Goal: Communication & Community: Answer question/provide support

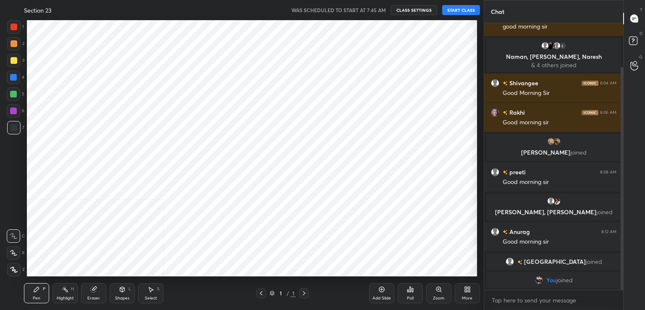
scroll to position [256, 483]
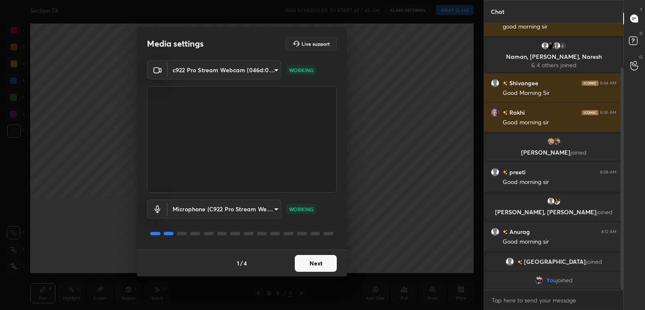
click at [312, 261] on button "Next" at bounding box center [316, 263] width 42 height 17
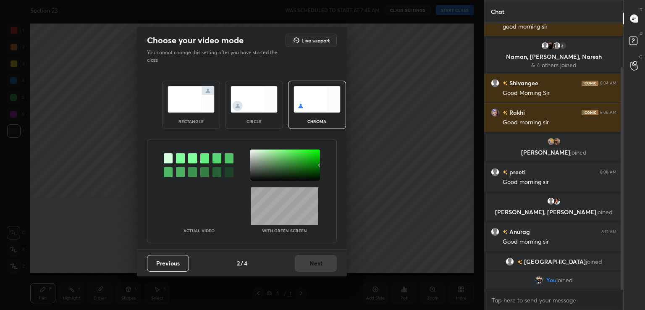
scroll to position [82, 0]
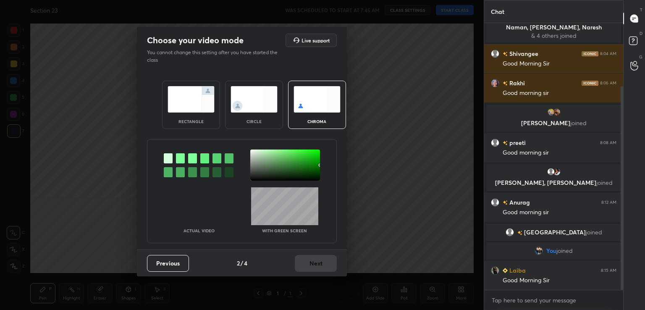
click at [177, 156] on div at bounding box center [180, 158] width 9 height 10
click at [257, 165] on div at bounding box center [285, 164] width 70 height 31
click at [327, 264] on button "Next" at bounding box center [316, 263] width 42 height 17
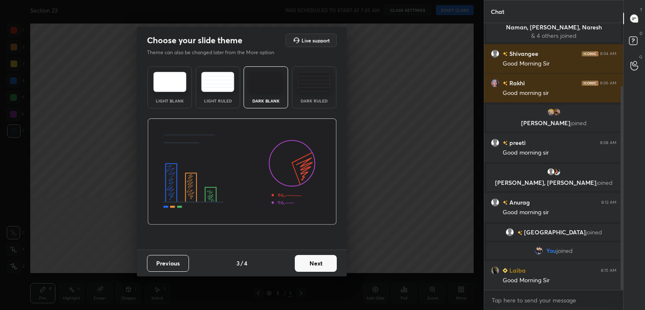
click at [327, 264] on button "Next" at bounding box center [316, 263] width 42 height 17
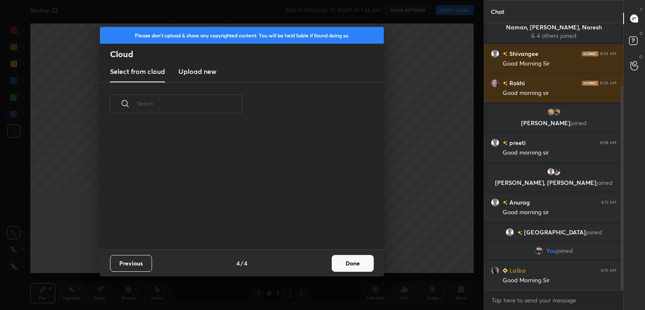
click at [327, 264] on div "Previous 4 / 4 Done" at bounding box center [242, 262] width 284 height 27
click at [348, 266] on button "Done" at bounding box center [353, 263] width 42 height 17
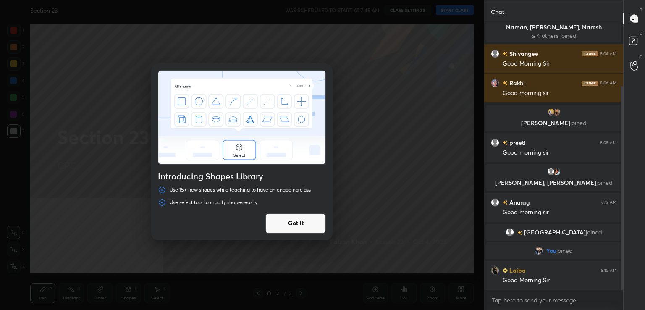
click at [290, 224] on button "Got it" at bounding box center [295, 223] width 60 height 20
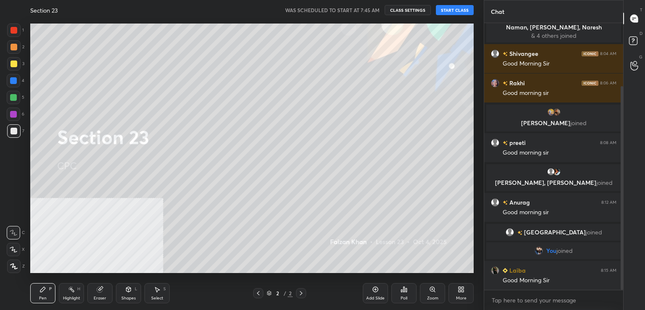
click at [458, 10] on button "START CLASS" at bounding box center [455, 10] width 38 height 10
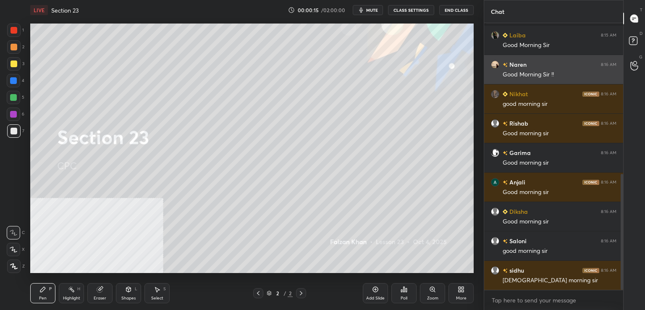
scroll to position [347, 0]
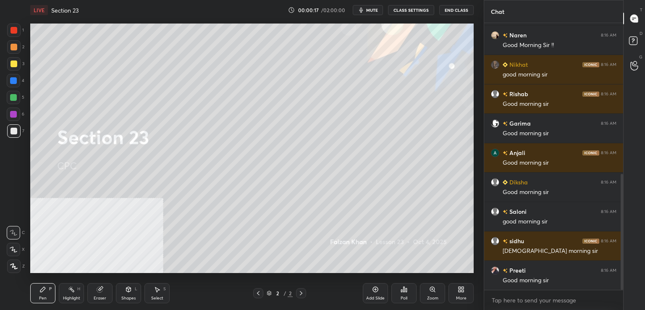
click at [369, 9] on span "mute" at bounding box center [372, 10] width 12 height 6
click at [371, 8] on span "unmute" at bounding box center [371, 10] width 18 height 6
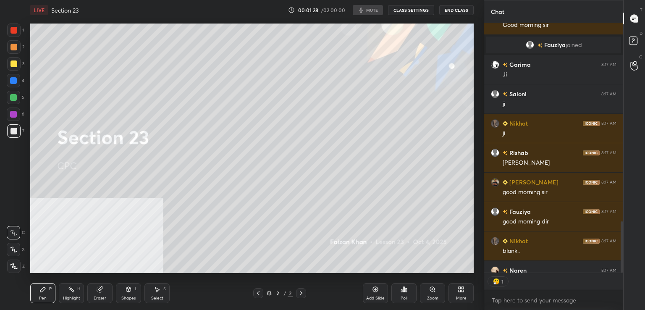
scroll to position [3, 3]
type textarea "x"
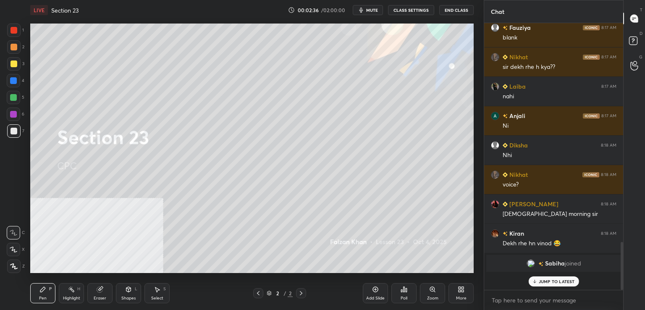
scroll to position [264, 136]
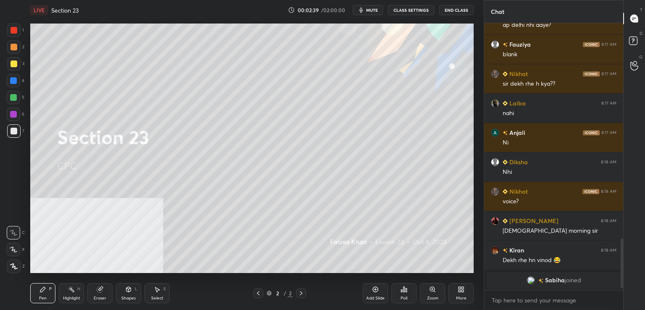
click at [375, 288] on icon at bounding box center [375, 289] width 3 height 3
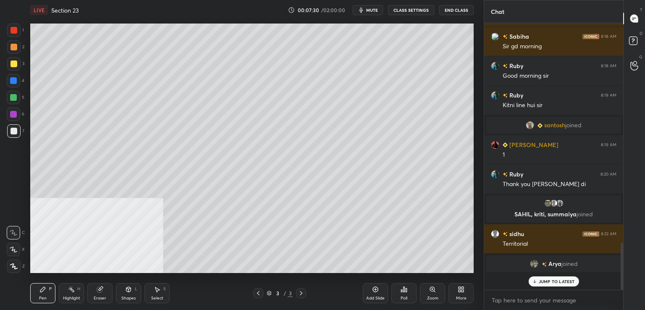
scroll to position [1150, 0]
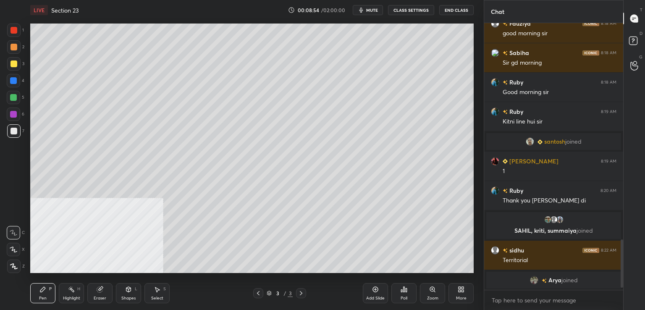
click at [374, 289] on icon at bounding box center [375, 289] width 3 height 3
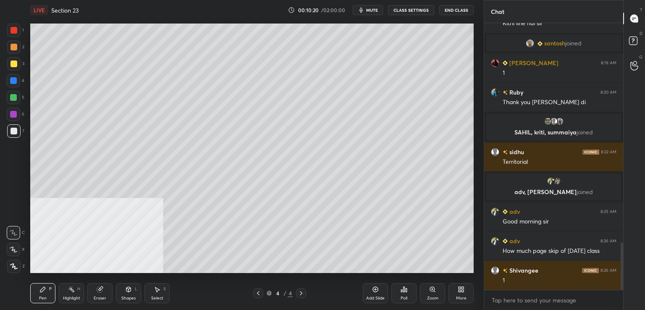
scroll to position [1261, 0]
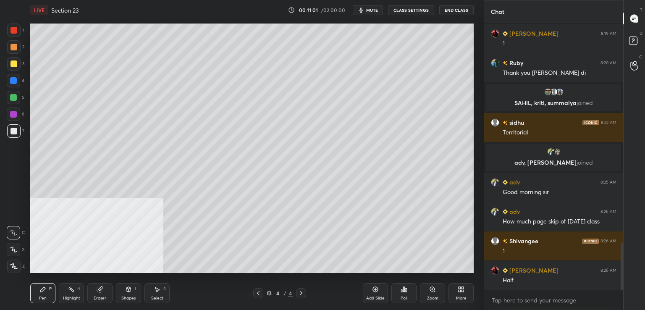
click at [364, 290] on div "Add Slide" at bounding box center [375, 293] width 25 height 20
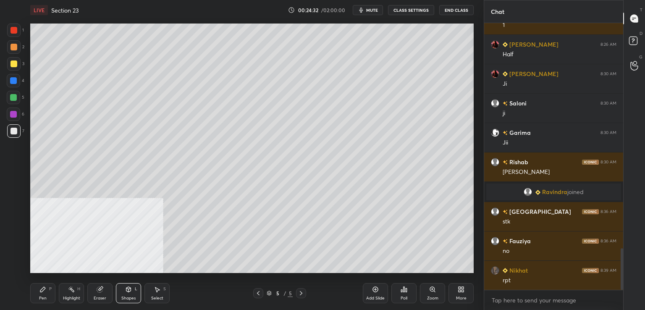
scroll to position [1449, 0]
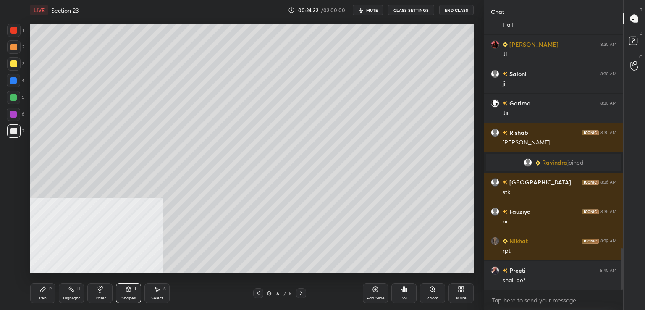
click at [52, 293] on div "Pen P" at bounding box center [42, 293] width 25 height 20
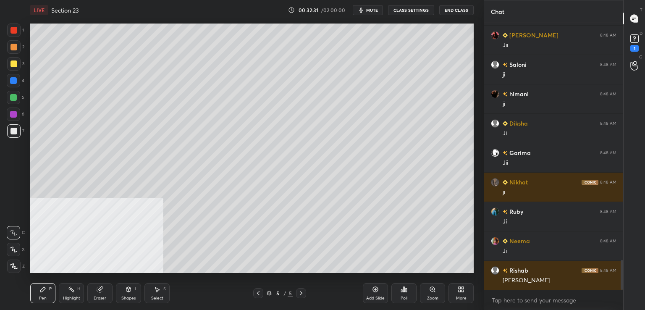
scroll to position [2144, 0]
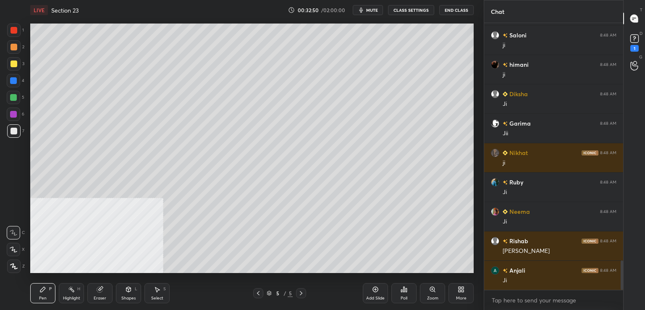
click at [16, 131] on div at bounding box center [13, 131] width 7 height 7
click at [368, 290] on div "Add Slide" at bounding box center [375, 293] width 25 height 20
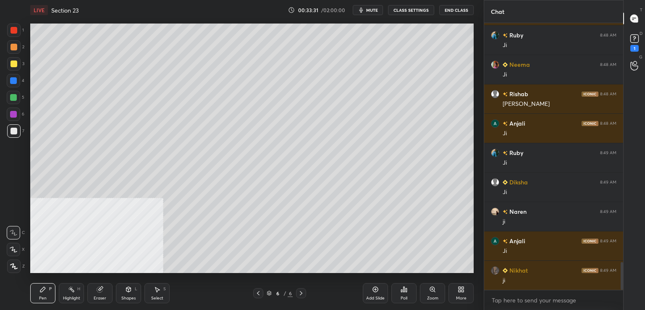
scroll to position [2320, 0]
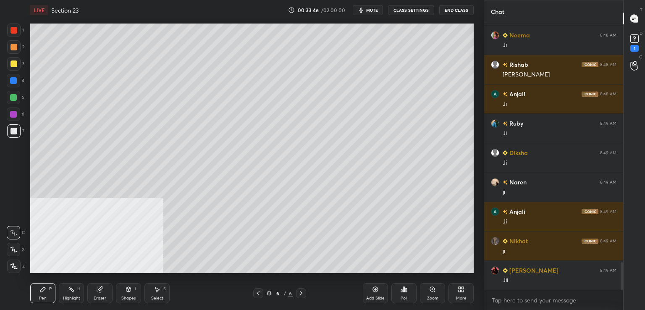
click at [12, 101] on div at bounding box center [13, 97] width 13 height 13
click at [8, 64] on div at bounding box center [13, 63] width 13 height 13
click at [10, 118] on div at bounding box center [13, 113] width 13 height 13
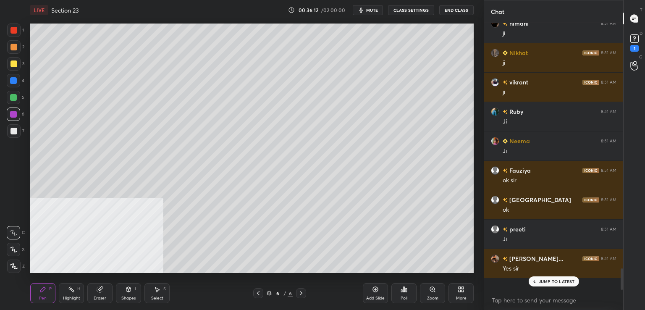
scroll to position [2907, 0]
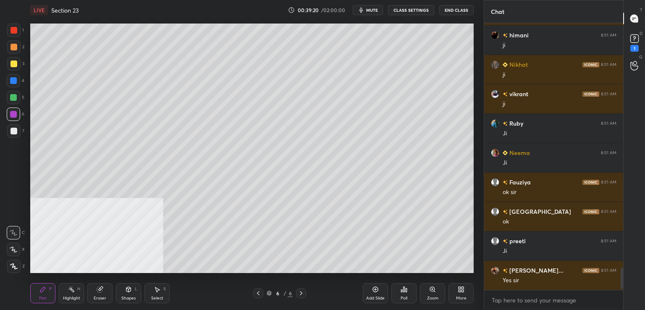
click at [372, 288] on icon at bounding box center [375, 289] width 7 height 7
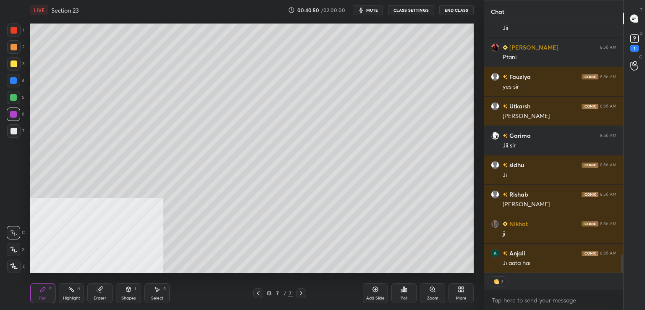
scroll to position [3226, 0]
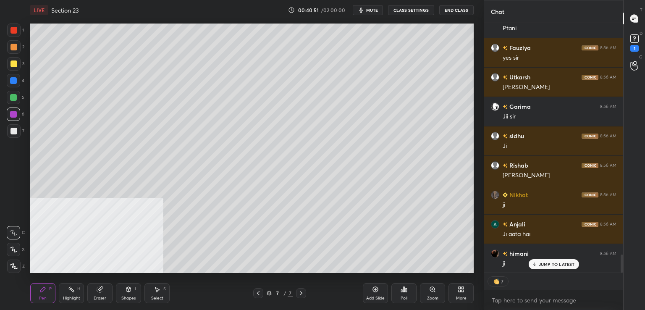
click at [372, 287] on icon at bounding box center [375, 289] width 7 height 7
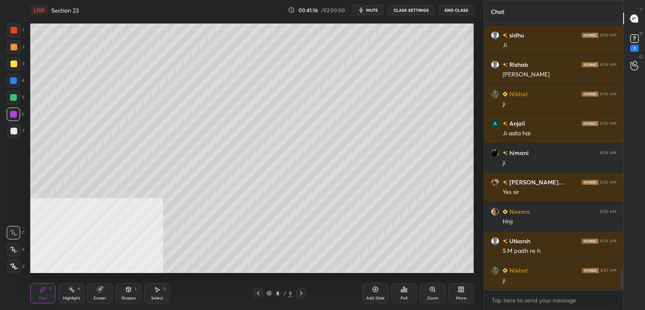
scroll to position [264, 136]
click at [13, 64] on div at bounding box center [13, 63] width 7 height 7
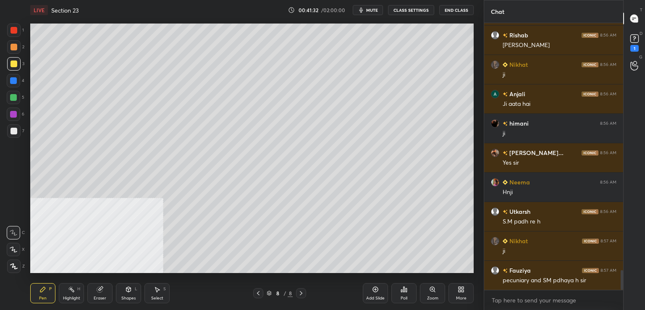
scroll to position [3386, 0]
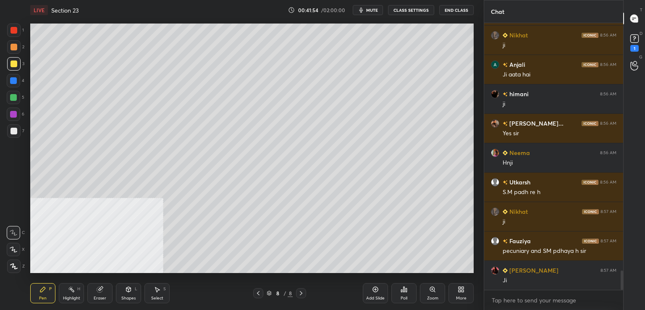
click at [11, 84] on div at bounding box center [13, 80] width 7 height 7
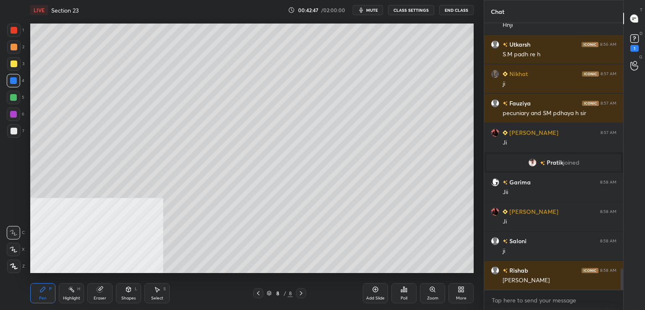
scroll to position [3069, 0]
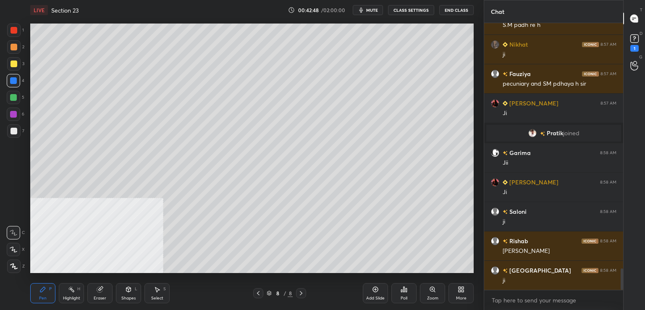
click at [6, 35] on div "1 2 3 4 5 6 7 C X Z C X Z E E Erase all H H" at bounding box center [13, 148] width 27 height 249
click at [10, 29] on div at bounding box center [13, 30] width 13 height 13
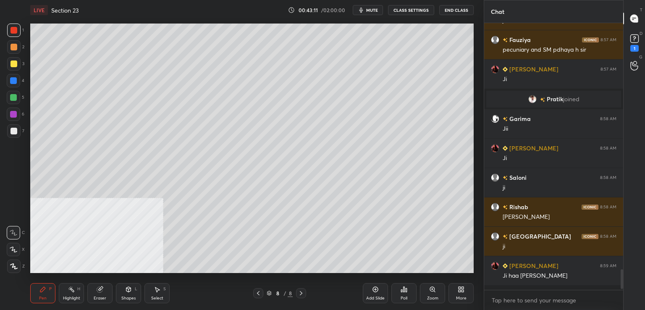
scroll to position [3098, 0]
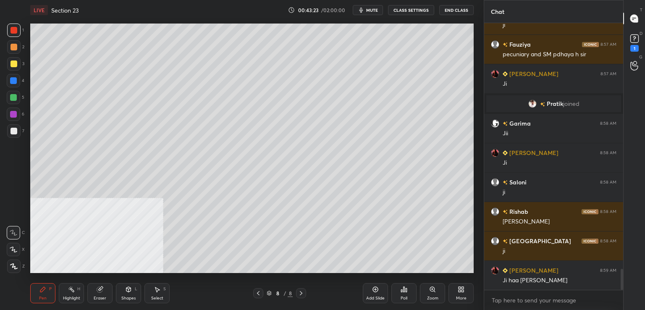
click at [254, 293] on div at bounding box center [258, 293] width 10 height 10
click at [635, 47] on div "1" at bounding box center [634, 48] width 8 height 7
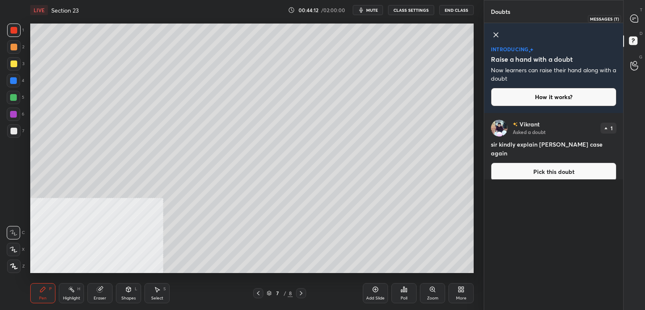
click at [637, 17] on icon at bounding box center [634, 19] width 8 height 8
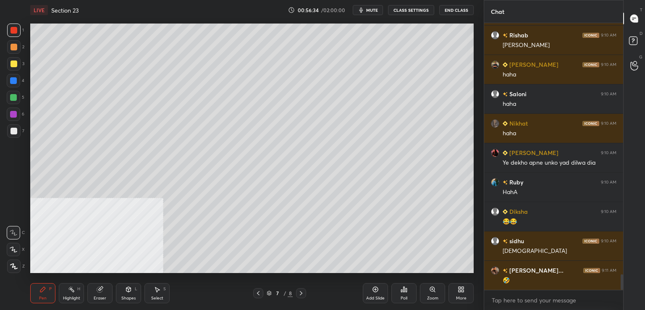
scroll to position [4323, 0]
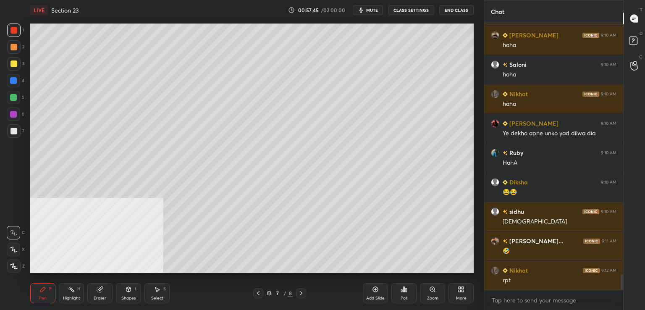
click at [16, 133] on div at bounding box center [13, 131] width 7 height 7
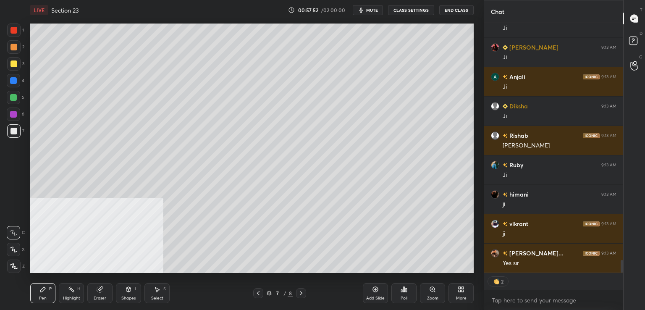
scroll to position [4663, 0]
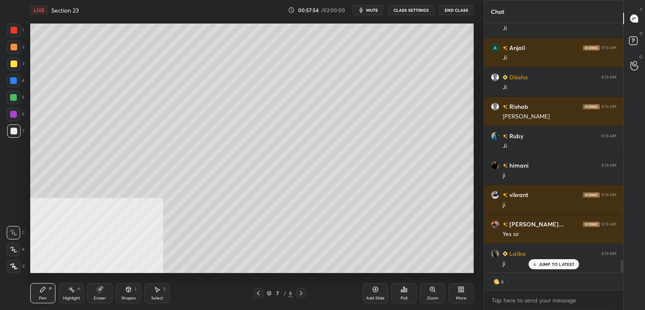
click at [253, 293] on div at bounding box center [258, 293] width 10 height 10
click at [258, 293] on icon at bounding box center [258, 293] width 7 height 7
click at [301, 293] on icon at bounding box center [301, 293] width 7 height 7
click at [302, 293] on icon at bounding box center [301, 293] width 7 height 7
click at [299, 293] on icon at bounding box center [301, 293] width 7 height 7
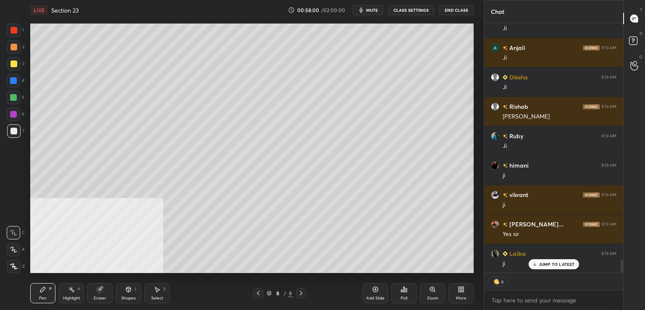
click at [373, 289] on icon at bounding box center [375, 289] width 7 height 7
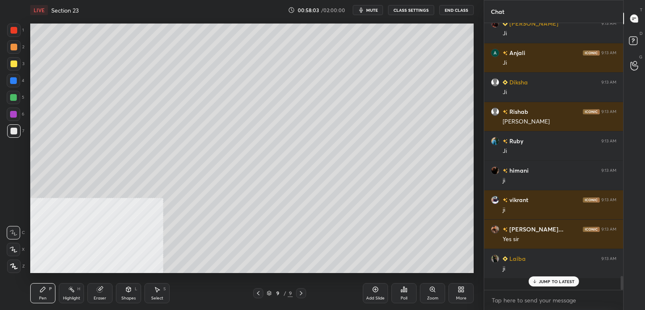
scroll to position [264, 136]
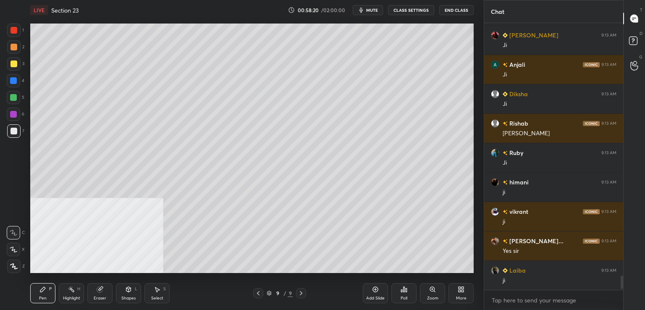
click at [10, 98] on div at bounding box center [13, 97] width 7 height 7
click at [16, 111] on div at bounding box center [13, 114] width 7 height 7
click at [16, 81] on div at bounding box center [13, 80] width 7 height 7
click at [15, 129] on div at bounding box center [13, 131] width 7 height 7
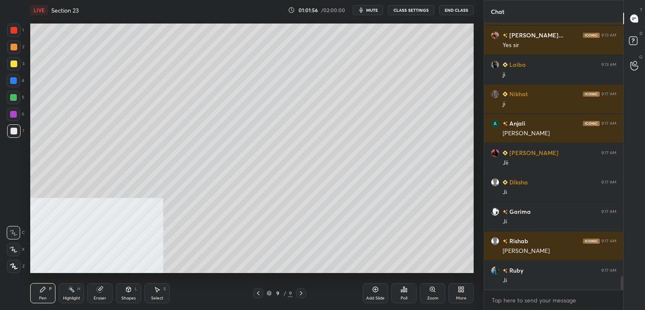
scroll to position [4882, 0]
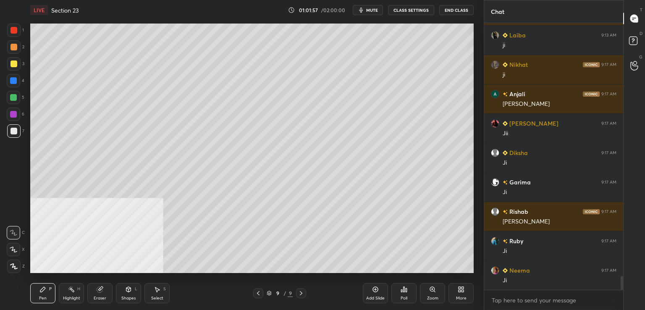
click at [644, 42] on div "D Doubts (D)" at bounding box center [633, 42] width 21 height 24
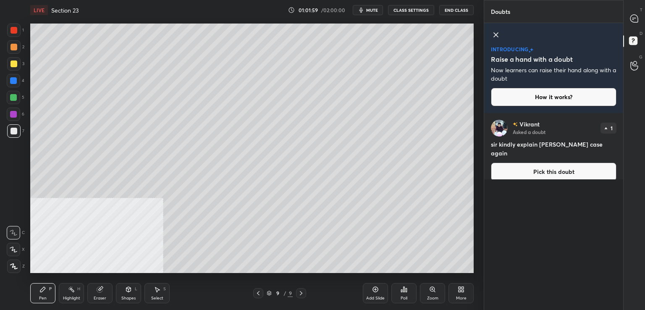
click at [520, 162] on button "Pick this doubt" at bounding box center [553, 171] width 125 height 18
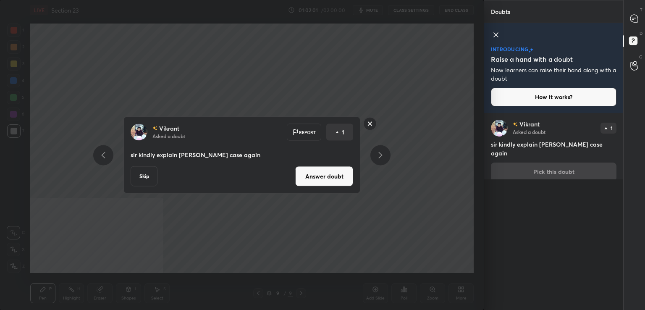
click at [307, 175] on button "Answer doubt" at bounding box center [324, 176] width 58 height 20
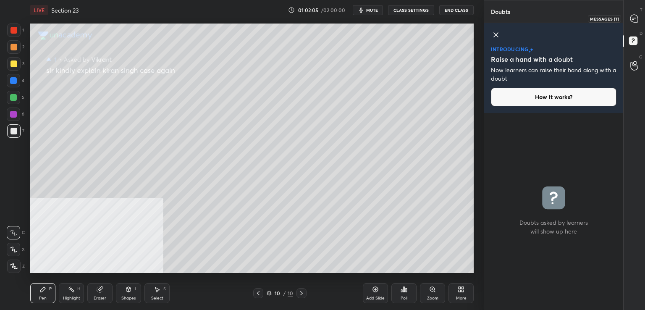
click at [630, 21] on icon at bounding box center [634, 18] width 9 height 9
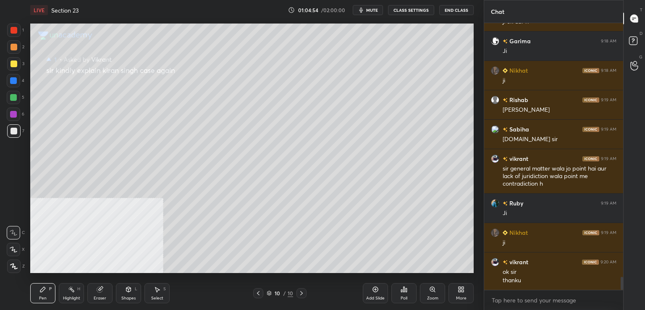
scroll to position [5203, 0]
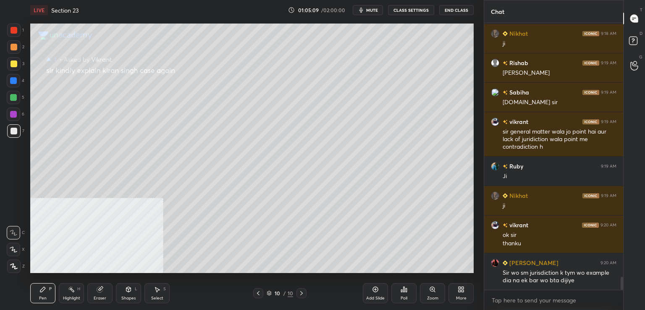
click at [257, 294] on icon at bounding box center [258, 293] width 7 height 7
click at [256, 293] on icon at bounding box center [258, 293] width 7 height 7
click at [254, 293] on div at bounding box center [258, 293] width 10 height 10
click at [301, 293] on icon at bounding box center [301, 293] width 7 height 7
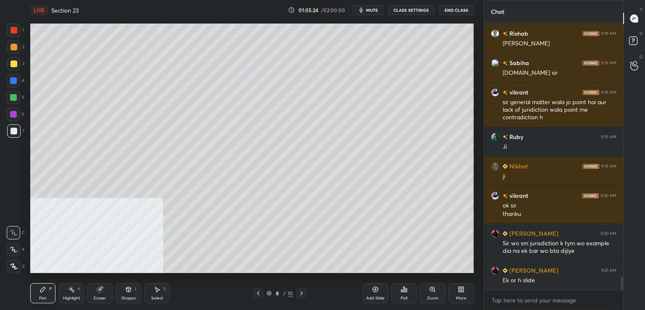
click at [257, 293] on icon at bounding box center [258, 293] width 7 height 7
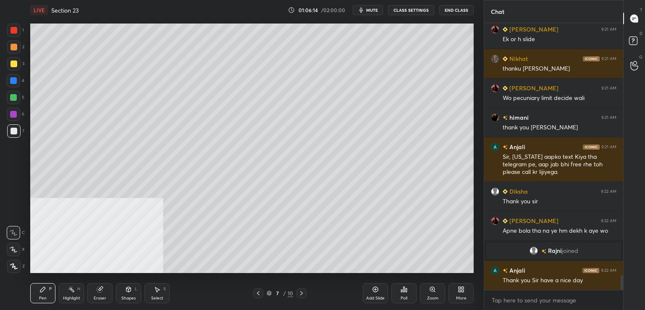
scroll to position [4617, 0]
click at [295, 293] on div "7 / 10" at bounding box center [279, 293] width 53 height 10
click at [300, 293] on icon at bounding box center [301, 293] width 7 height 7
click at [299, 293] on icon at bounding box center [301, 293] width 7 height 7
click at [300, 292] on icon at bounding box center [301, 293] width 7 height 7
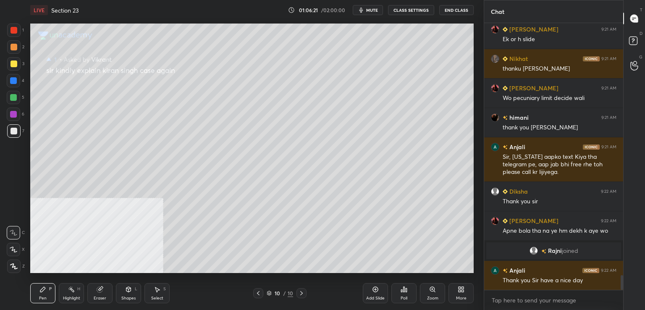
click at [258, 293] on icon at bounding box center [258, 293] width 3 height 4
click at [259, 293] on icon at bounding box center [258, 293] width 7 height 7
click at [260, 293] on icon at bounding box center [258, 293] width 7 height 7
click at [260, 292] on icon at bounding box center [258, 293] width 7 height 7
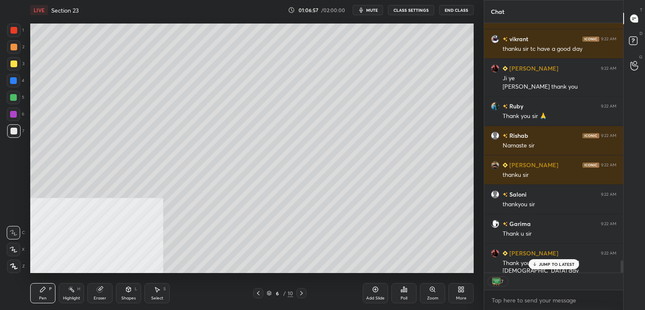
scroll to position [4907, 0]
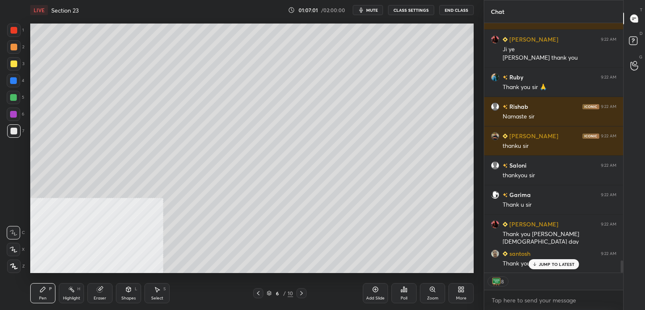
click at [464, 9] on button "End Class" at bounding box center [456, 10] width 34 height 10
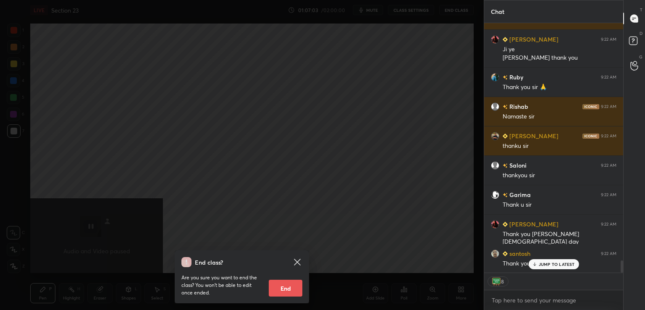
click at [292, 289] on button "End" at bounding box center [286, 288] width 34 height 17
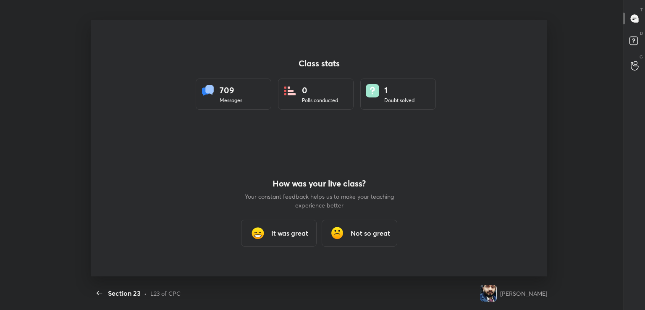
scroll to position [3, 0]
type textarea "x"
